Goal: Information Seeking & Learning: Learn about a topic

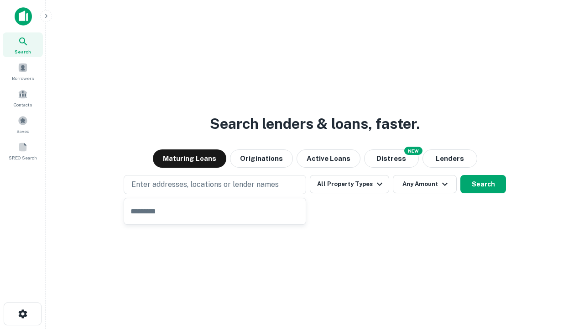
type input "**********"
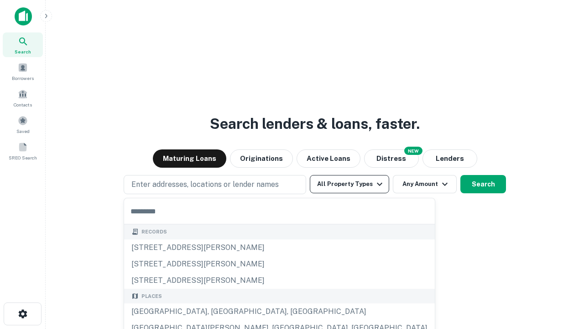
click at [350, 184] on button "All Property Types" at bounding box center [349, 184] width 79 height 18
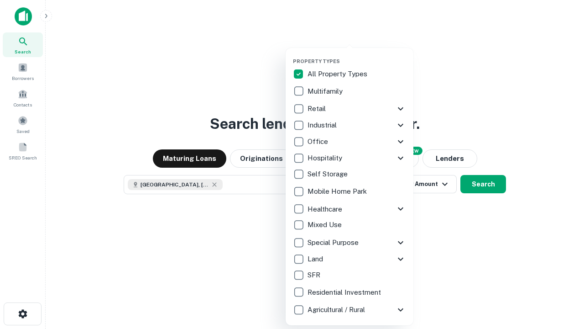
click at [357, 55] on button "button" at bounding box center [357, 55] width 128 height 0
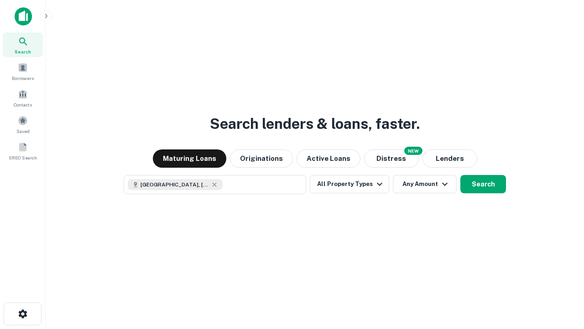
scroll to position [66, 258]
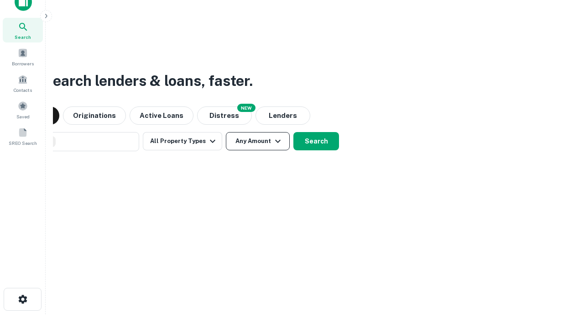
click at [226, 132] on button "Any Amount" at bounding box center [258, 141] width 64 height 18
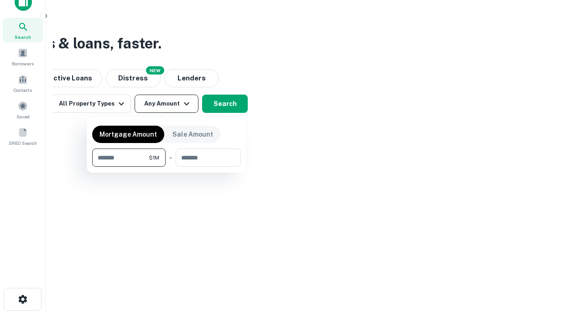
type input "*******"
click at [167, 167] on button "button" at bounding box center [166, 167] width 149 height 0
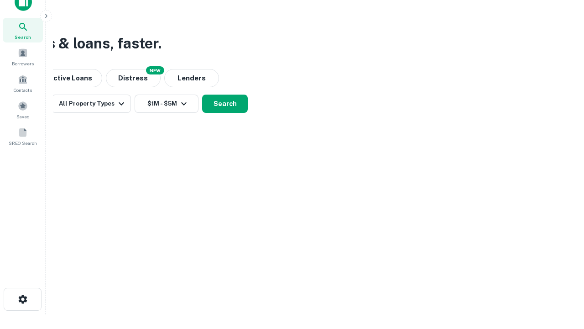
scroll to position [15, 0]
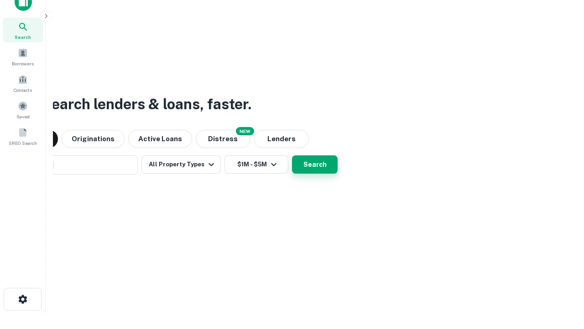
click at [292, 155] on button "Search" at bounding box center [315, 164] width 46 height 18
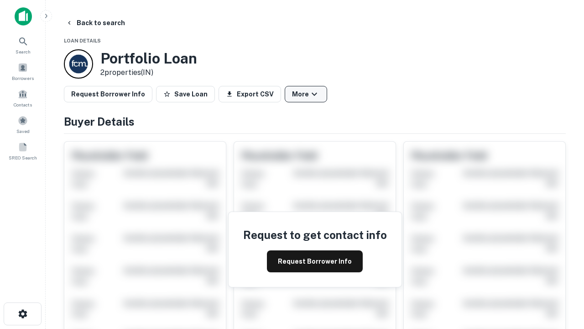
click at [306, 94] on button "More" at bounding box center [306, 94] width 42 height 16
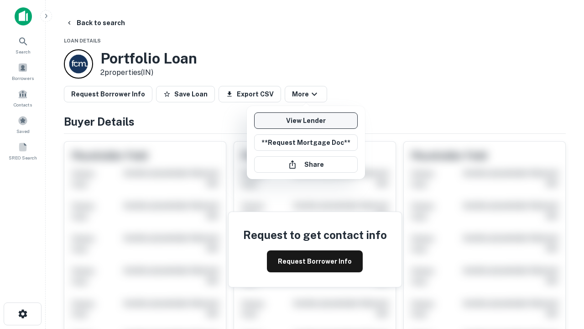
click at [306, 121] on link "View Lender" at bounding box center [306, 120] width 104 height 16
